Goal: Task Accomplishment & Management: Manage account settings

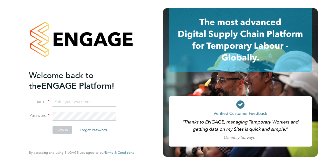
type input "andrew.Stanton@vistry.co.uk"
click at [62, 130] on button "Sign In" at bounding box center [63, 130] width 20 height 8
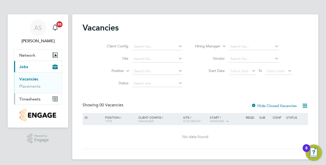
click at [31, 99] on span "Timesheets" at bounding box center [29, 99] width 21 height 5
click at [31, 99] on link "Expenses" at bounding box center [27, 97] width 17 height 5
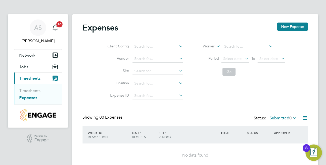
click at [37, 85] on ul "Timesheets Expenses" at bounding box center [38, 94] width 48 height 21
click at [35, 92] on link "Timesheets" at bounding box center [29, 90] width 21 height 5
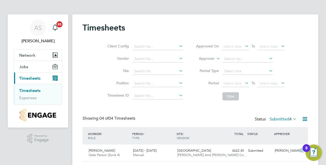
click at [297, 104] on div "Timesheets Client Config Vendor Site Position Timesheet ID Approved On Select d…" at bounding box center [196, 118] width 226 height 191
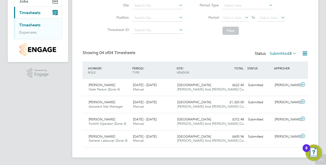
scroll to position [66, 0]
click at [107, 100] on span "[PERSON_NAME]" at bounding box center [102, 102] width 26 height 4
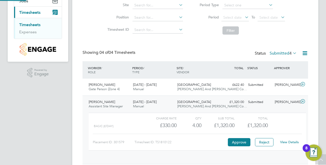
scroll to position [9, 50]
click at [241, 140] on button "Approve" at bounding box center [239, 142] width 23 height 8
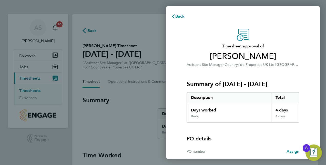
click at [269, 144] on div "PO details PO number Assign" at bounding box center [243, 141] width 113 height 36
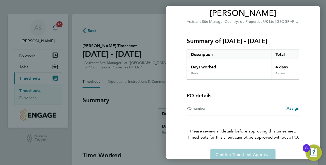
scroll to position [51, 0]
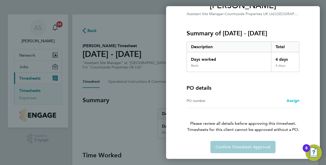
click at [295, 99] on span "Assign" at bounding box center [293, 100] width 13 height 5
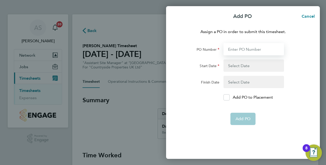
click at [244, 50] on input "PO Number" at bounding box center [254, 49] width 61 height 12
type input "267538"
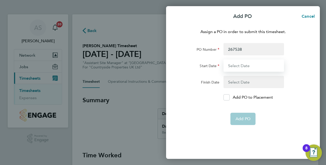
type input "19 May 25"
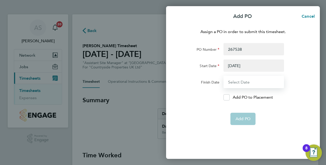
type input "28 Sep 25"
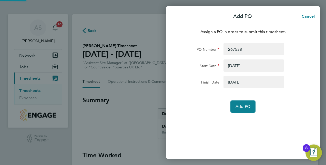
click at [241, 120] on div "Assign a PO in order to submit this timesheet. PO Number 267538 Start Date 19 M…" at bounding box center [243, 91] width 154 height 137
click at [244, 108] on span "Add PO" at bounding box center [243, 106] width 15 height 5
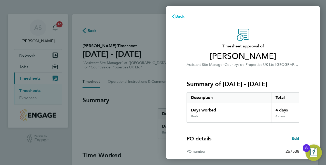
click at [176, 14] on span "Back" at bounding box center [180, 16] width 9 height 5
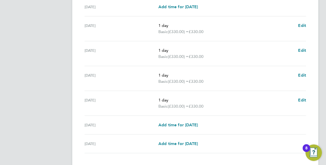
scroll to position [175, 0]
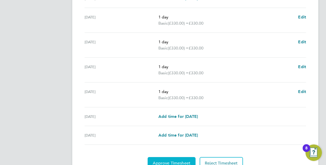
click at [177, 161] on span "Approve Timesheet" at bounding box center [172, 163] width 38 height 5
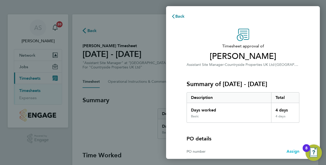
click at [289, 151] on span "Assign" at bounding box center [293, 151] width 13 height 5
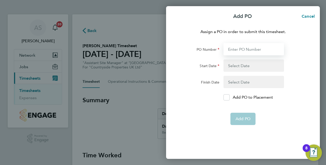
click at [248, 49] on input "PO Number" at bounding box center [254, 49] width 61 height 12
type input "267538"
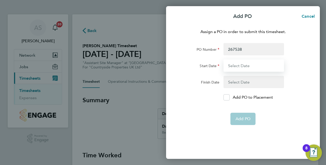
type input "19 May 25"
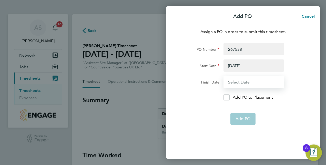
type input "28 Sep 25"
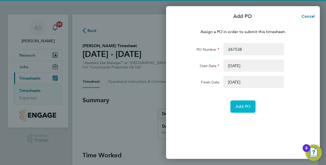
click at [235, 104] on button "Add PO" at bounding box center [243, 107] width 25 height 12
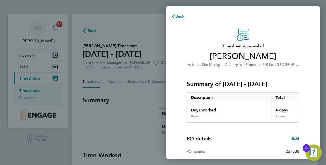
click at [272, 131] on div "PO details Edit PO number 267538 Start date 19 May 2025 Finish date 28 Sep 2025" at bounding box center [243, 155] width 113 height 65
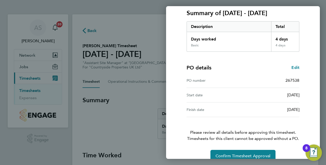
scroll to position [80, 0]
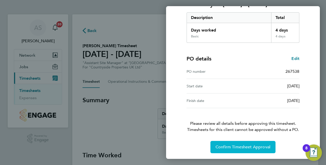
click at [255, 145] on span "Confirm Timesheet Approval" at bounding box center [243, 147] width 55 height 5
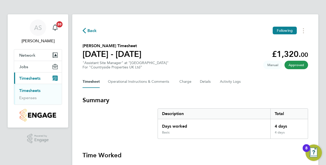
click at [25, 89] on link "Timesheets" at bounding box center [29, 90] width 21 height 5
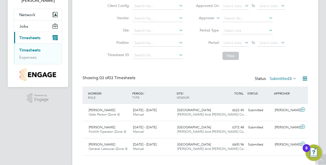
scroll to position [41, 0]
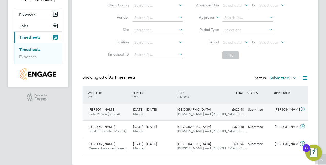
click at [102, 109] on span "Tim Broomfield" at bounding box center [102, 110] width 26 height 4
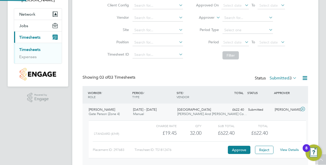
scroll to position [9, 50]
click at [231, 146] on button "Approve" at bounding box center [239, 150] width 23 height 8
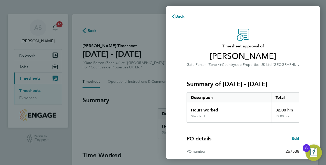
click at [253, 134] on div "PO details Edit PO number 267538 Start date 19 May 2025 Finish date 28 Sep 2025" at bounding box center [243, 155] width 113 height 65
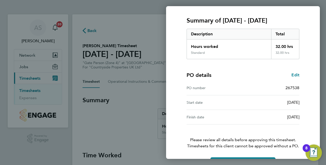
scroll to position [80, 0]
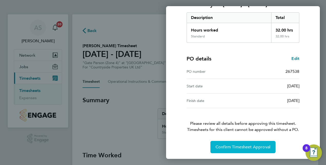
click at [251, 144] on button "Confirm Timesheet Approval" at bounding box center [243, 147] width 65 height 12
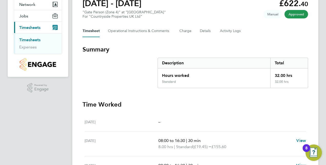
scroll to position [51, 0]
click at [28, 25] on span "Timesheets" at bounding box center [29, 27] width 21 height 5
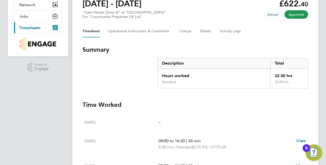
click at [31, 26] on span "Timesheets" at bounding box center [29, 27] width 21 height 5
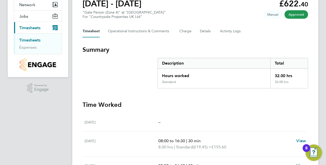
click at [35, 38] on link "Timesheets" at bounding box center [29, 40] width 21 height 5
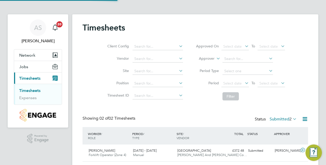
scroll to position [13, 44]
click at [277, 119] on label "Submitted 2" at bounding box center [283, 119] width 27 height 5
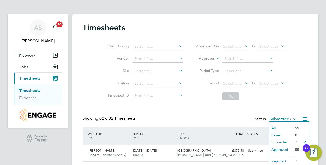
click at [278, 141] on li "Submitted" at bounding box center [281, 142] width 24 height 7
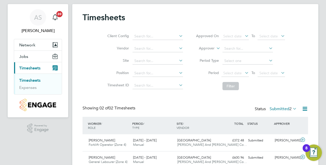
scroll to position [21, 0]
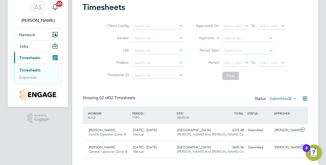
click at [279, 99] on label "Submitted 2" at bounding box center [283, 98] width 27 height 5
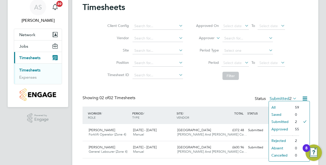
click at [282, 127] on li "Approved" at bounding box center [281, 129] width 24 height 7
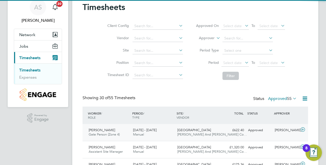
scroll to position [0, 0]
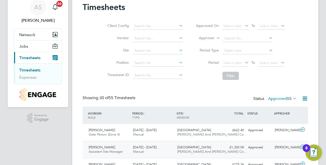
click at [198, 149] on span "[GEOGRAPHIC_DATA]" at bounding box center [195, 147] width 34 height 4
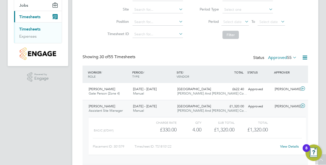
click at [303, 106] on icon at bounding box center [303, 106] width 6 height 4
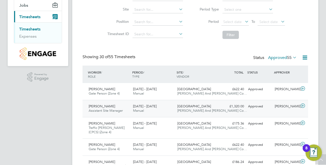
click at [303, 106] on icon at bounding box center [303, 106] width 6 height 4
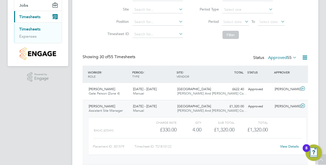
click at [288, 147] on link "View Details" at bounding box center [290, 146] width 19 height 4
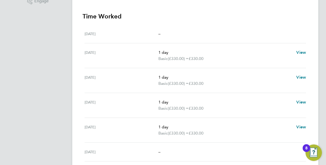
scroll to position [144, 0]
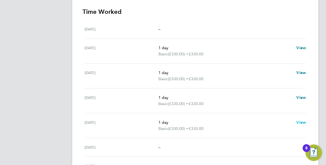
click at [300, 122] on span "View" at bounding box center [302, 122] width 10 height 5
select select "1"
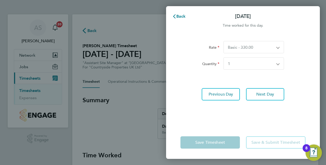
click at [279, 64] on app-icon-cross-button at bounding box center [281, 64] width 6 height 12
drag, startPoint x: 231, startPoint y: 143, endPoint x: 258, endPoint y: 142, distance: 26.5
click at [258, 142] on div "Save Timesheet Save & Submit Timesheet" at bounding box center [243, 143] width 125 height 12
click at [182, 15] on span "Back" at bounding box center [181, 16] width 9 height 5
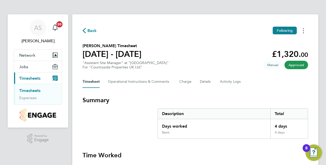
click at [304, 31] on button "Timesheets Menu" at bounding box center [303, 31] width 9 height 8
click at [243, 83] on div "Timesheet Operational Instructions & Comments Charge Details Activity Logs" at bounding box center [196, 82] width 226 height 12
click at [308, 104] on section "Summary Description Total Days worked 4 days Basic 4 days" at bounding box center [196, 117] width 226 height 43
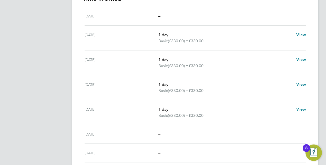
scroll to position [174, 0]
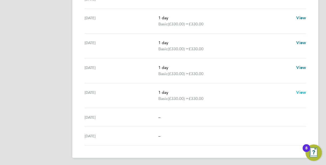
click at [302, 93] on span "View" at bounding box center [302, 92] width 10 height 5
select select "1"
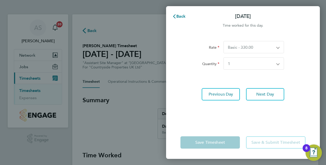
click at [147, 123] on div "Back [DATE] Time worked for this day. Rate Basic - 330.00 Quantity Select quant…" at bounding box center [163, 82] width 326 height 165
click at [179, 15] on span "Back" at bounding box center [181, 16] width 9 height 5
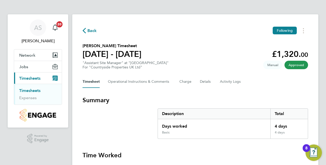
click at [276, 63] on span "Manual" at bounding box center [273, 65] width 19 height 8
click at [274, 65] on span "Manual" at bounding box center [273, 65] width 19 height 8
click at [299, 65] on span "Approved" at bounding box center [297, 65] width 24 height 8
click at [305, 29] on button "Timesheets Menu" at bounding box center [303, 31] width 9 height 8
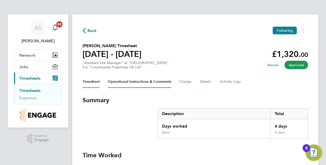
click at [128, 81] on Comments-tab "Operational Instructions & Comments" at bounding box center [139, 82] width 63 height 12
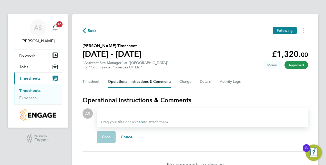
click at [119, 116] on div at bounding box center [202, 114] width 203 height 6
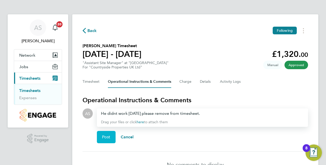
click at [108, 140] on button "Post" at bounding box center [106, 137] width 19 height 12
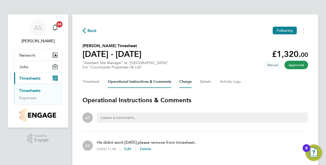
click at [184, 79] on button "Charge" at bounding box center [186, 82] width 12 height 12
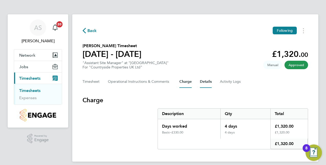
click at [207, 81] on button "Details" at bounding box center [206, 82] width 12 height 12
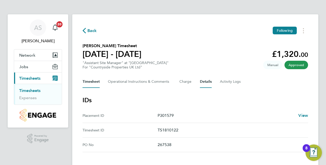
click at [89, 80] on button "Timesheet" at bounding box center [91, 82] width 17 height 12
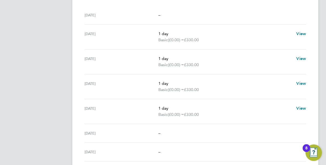
scroll to position [164, 0]
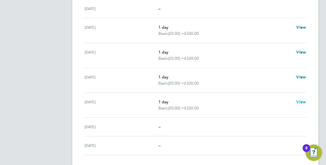
click at [301, 102] on span "View" at bounding box center [302, 102] width 10 height 5
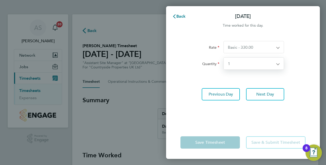
click at [277, 63] on select "Select quantity 0.5 1" at bounding box center [251, 64] width 54 height 12
click at [276, 46] on select "Basic - 330.00" at bounding box center [251, 47] width 54 height 12
click at [266, 63] on select "Select quantity 0.5 1" at bounding box center [251, 64] width 54 height 12
click at [224, 58] on select "Select quantity 0.5 1" at bounding box center [251, 64] width 54 height 12
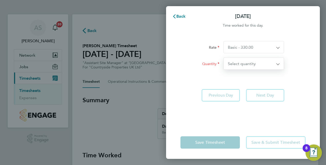
select select "0.5"
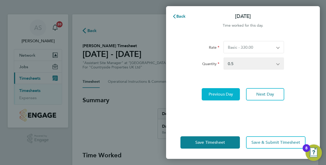
click at [230, 94] on span "Previous Day" at bounding box center [221, 94] width 25 height 5
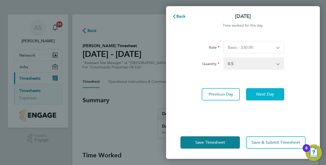
click at [257, 93] on span "Next Day" at bounding box center [266, 94] width 18 height 5
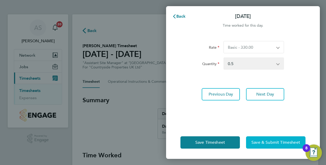
click at [258, 142] on span "Save & Submit Timesheet" at bounding box center [276, 142] width 49 height 5
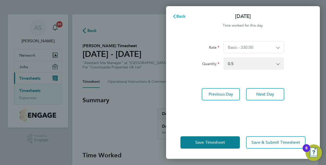
click at [182, 17] on span "Back" at bounding box center [181, 16] width 9 height 5
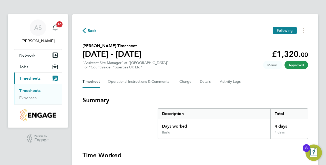
click at [277, 62] on span "Manual" at bounding box center [273, 65] width 19 height 8
